Goal: Task Accomplishment & Management: Use online tool/utility

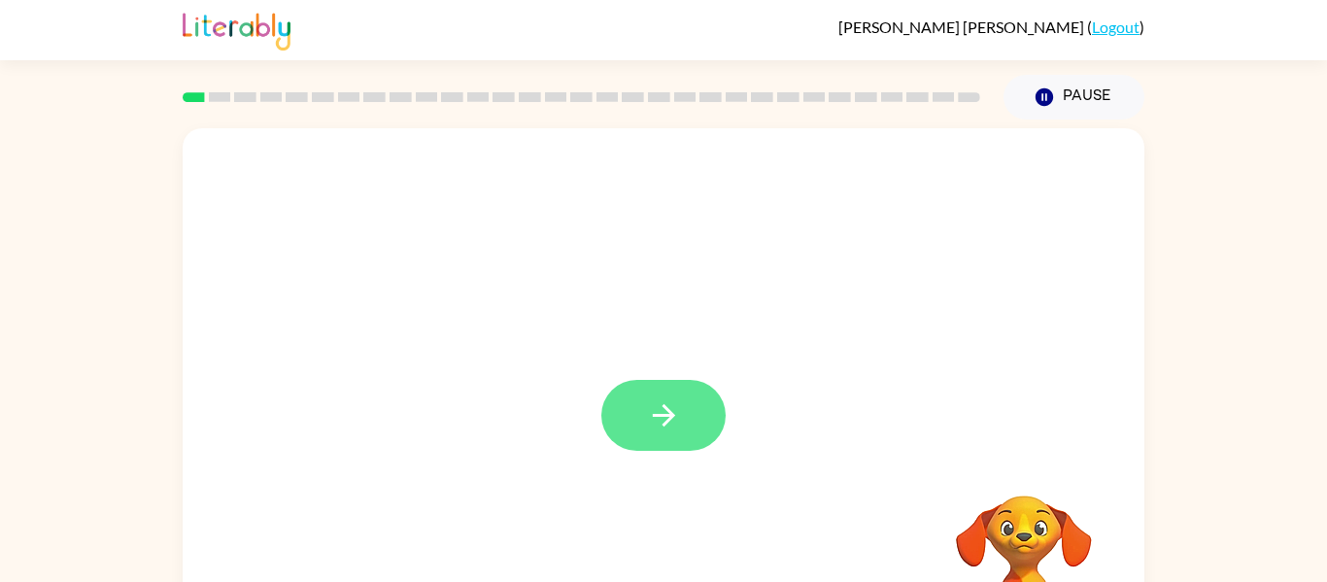
click at [630, 419] on button "button" at bounding box center [663, 415] width 124 height 71
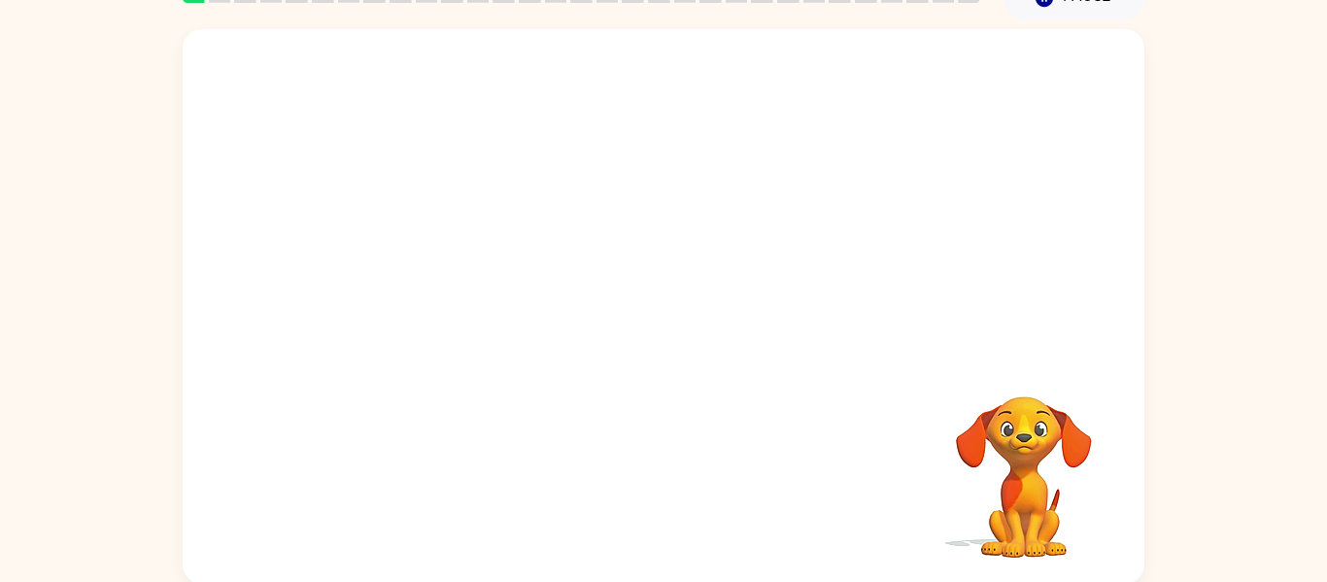
scroll to position [101, 0]
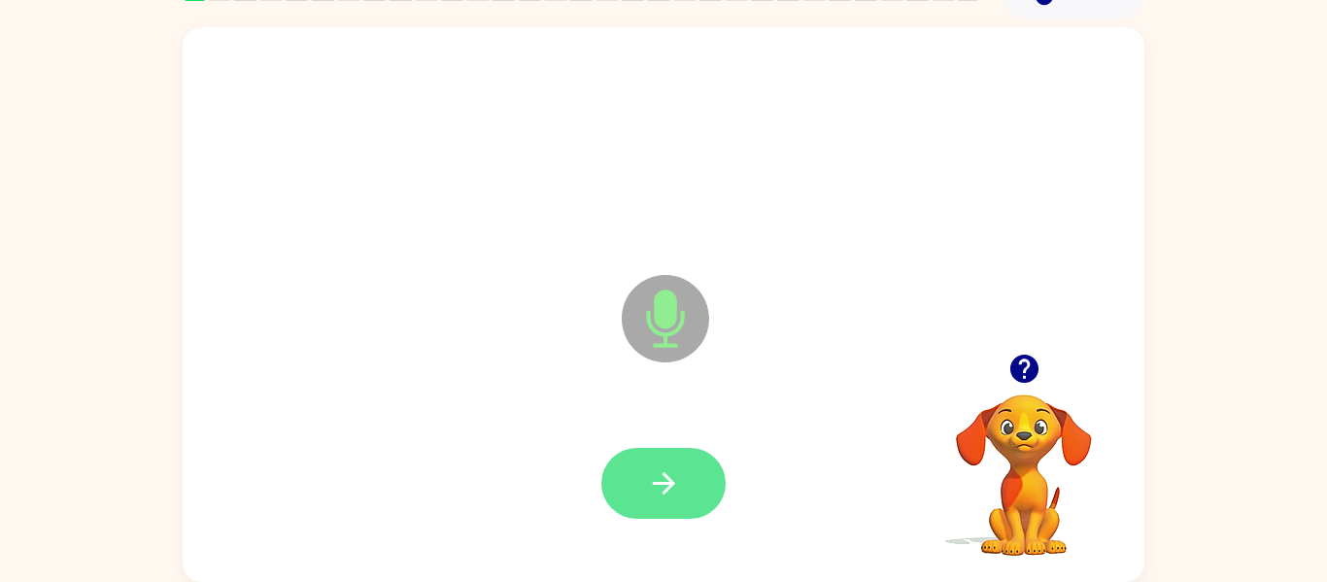
click at [665, 472] on icon "button" at bounding box center [664, 483] width 34 height 34
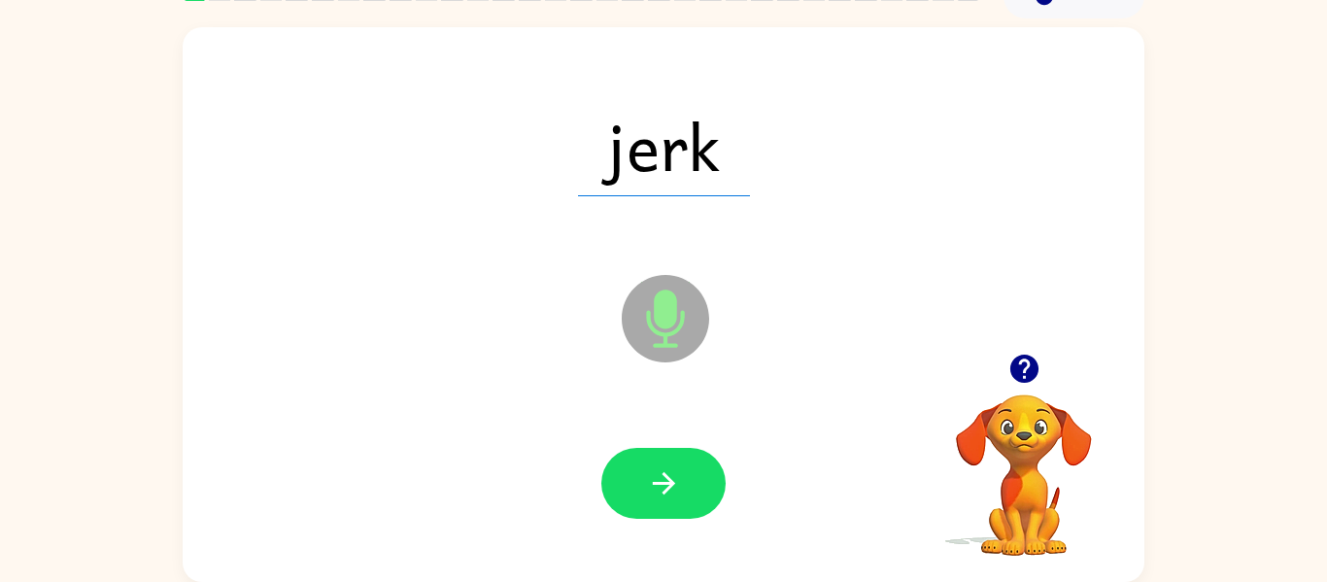
click at [665, 472] on icon "button" at bounding box center [664, 483] width 34 height 34
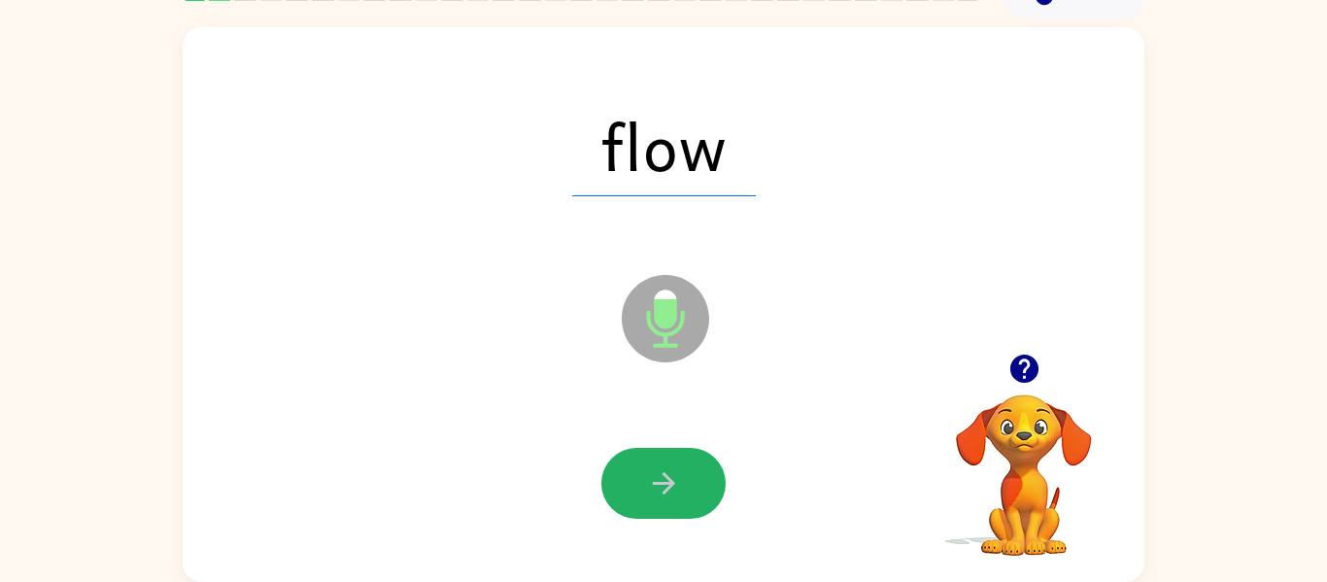
click at [665, 472] on icon "button" at bounding box center [664, 483] width 34 height 34
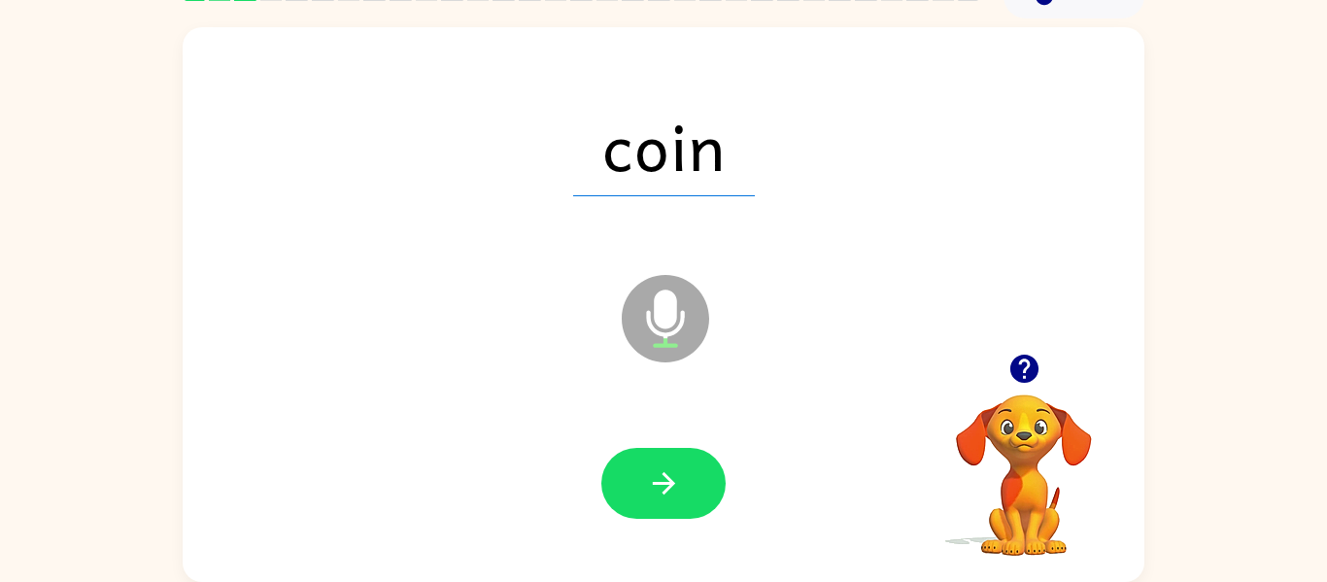
click at [665, 472] on icon "button" at bounding box center [664, 483] width 34 height 34
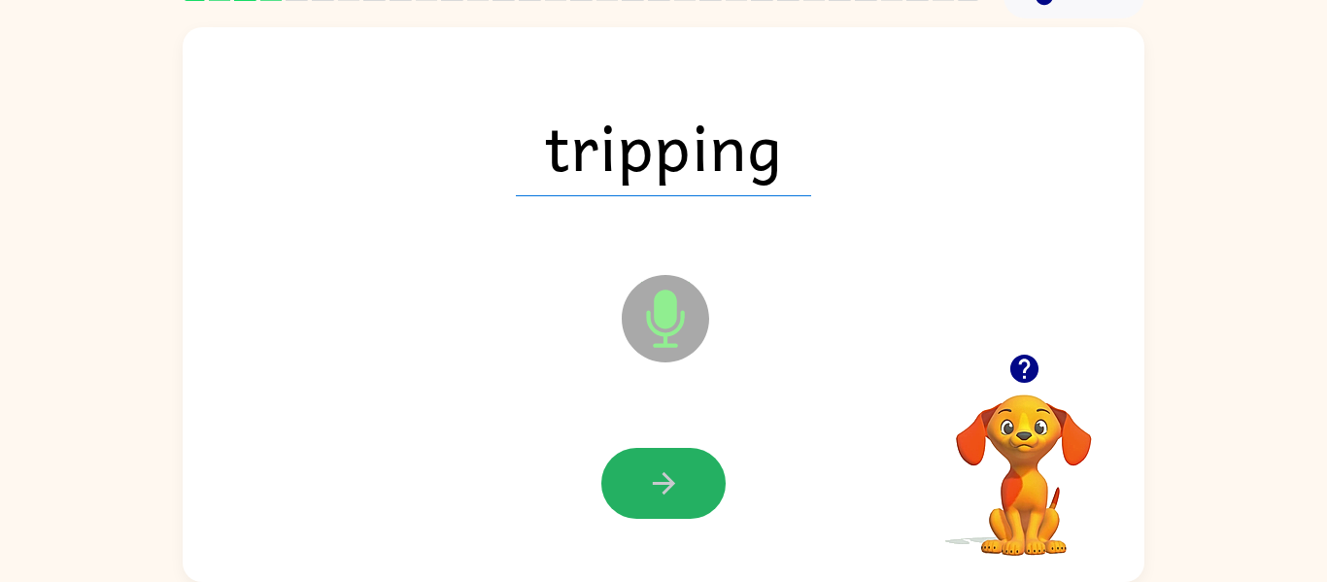
click at [665, 472] on icon "button" at bounding box center [664, 483] width 34 height 34
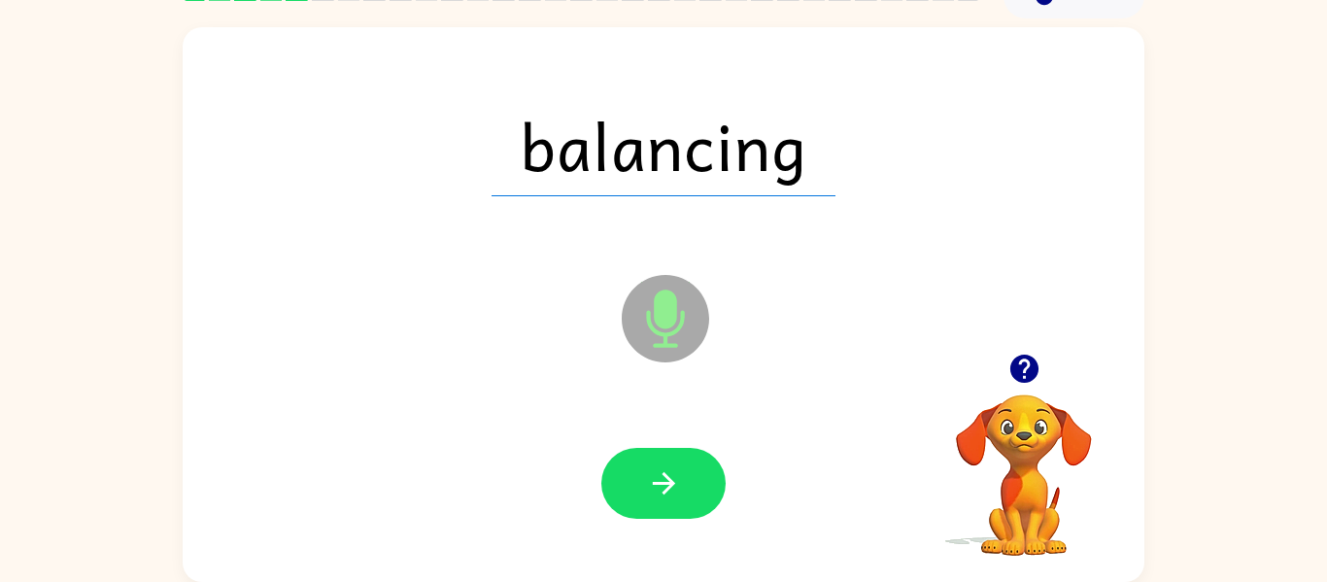
click at [665, 472] on icon "button" at bounding box center [664, 483] width 34 height 34
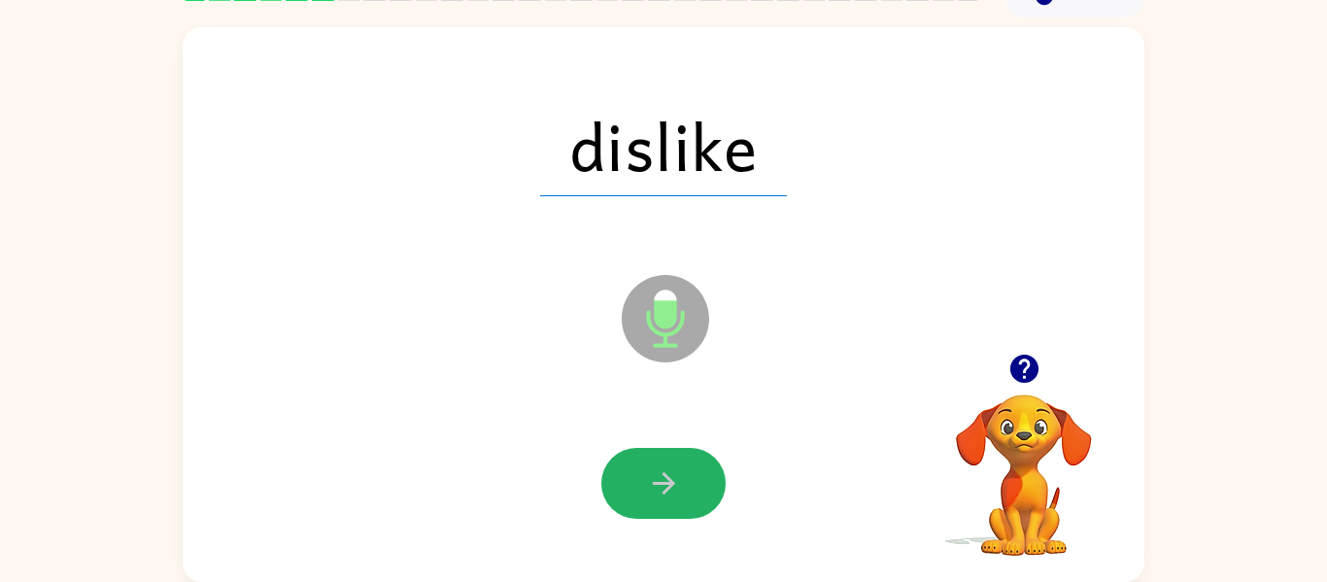
click at [665, 472] on icon "button" at bounding box center [664, 483] width 34 height 34
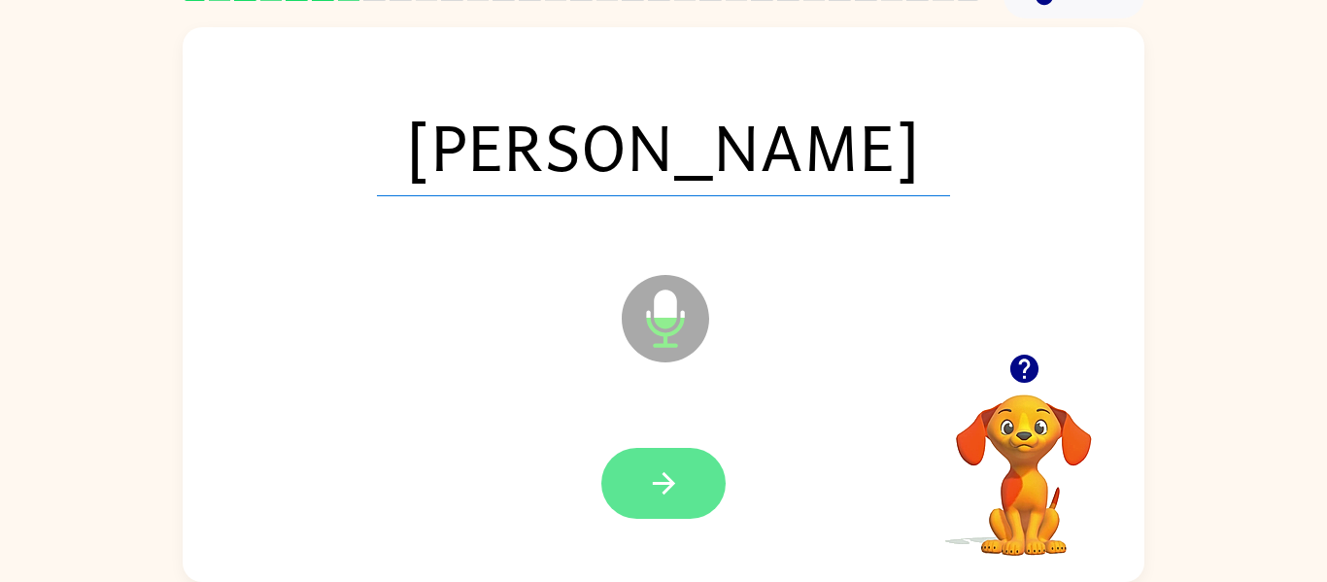
click at [665, 472] on icon "button" at bounding box center [664, 483] width 34 height 34
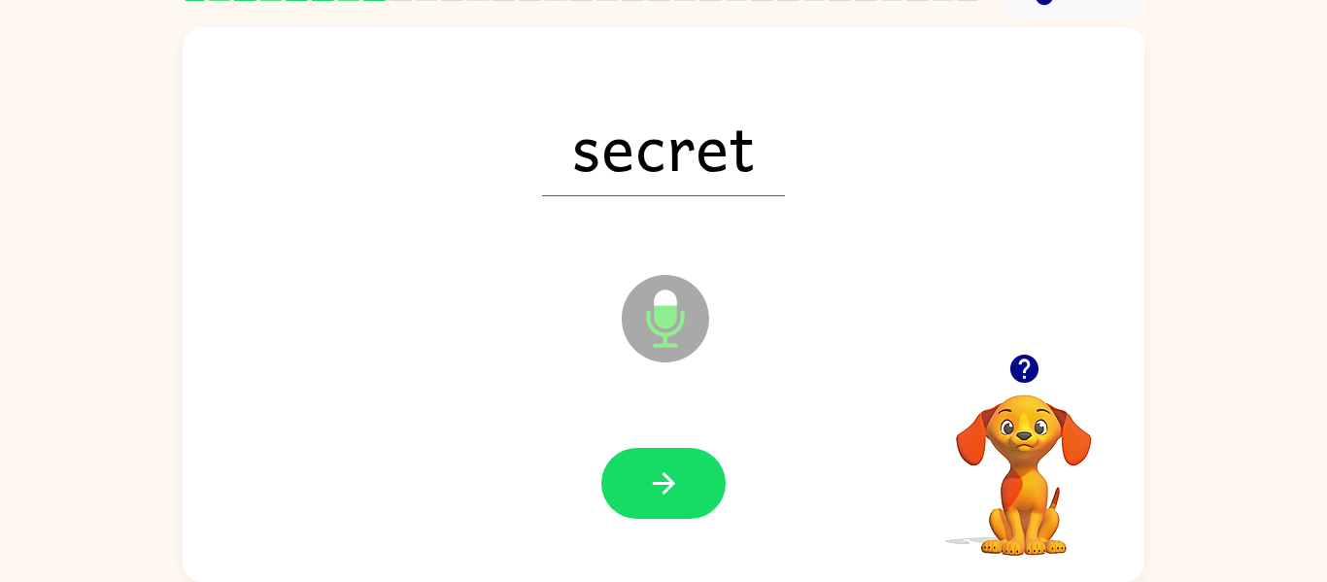
click at [665, 472] on icon "button" at bounding box center [664, 483] width 34 height 34
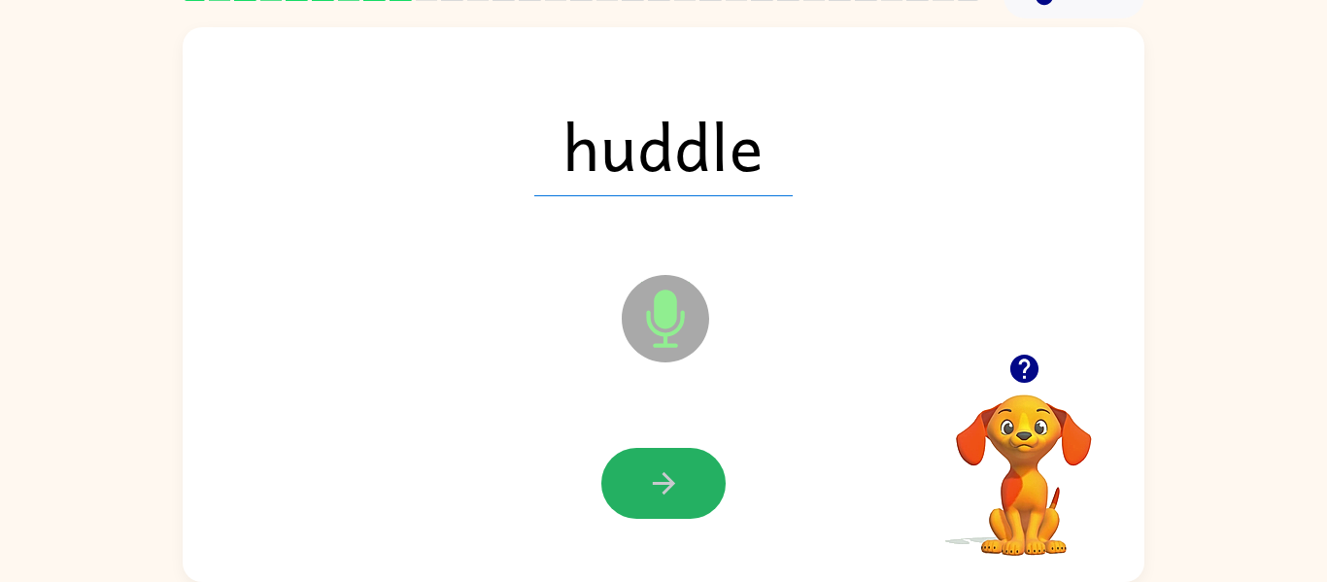
click at [665, 472] on icon "button" at bounding box center [664, 483] width 34 height 34
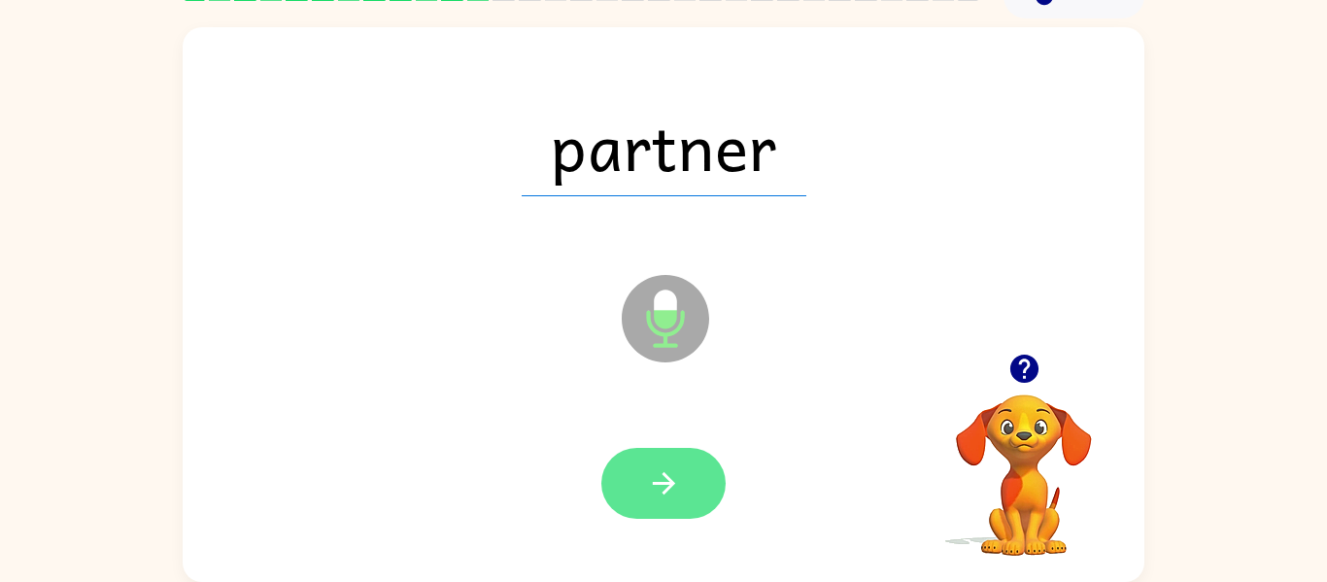
click at [665, 472] on icon "button" at bounding box center [664, 483] width 34 height 34
